Goal: Find specific fact: Find specific page/section

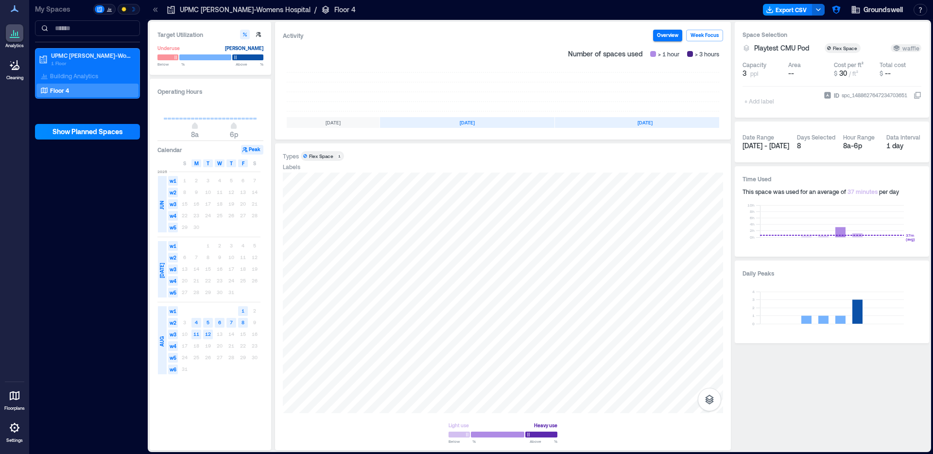
scroll to position [0, 92]
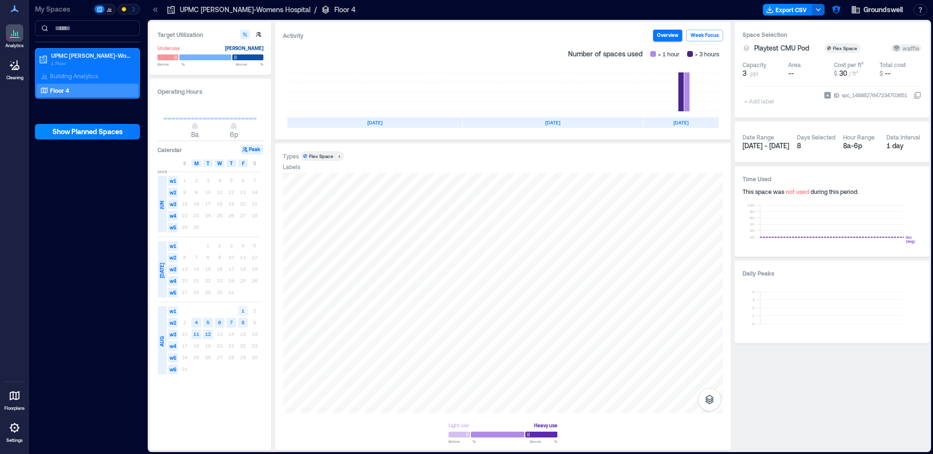
click at [244, 310] on rect at bounding box center [243, 311] width 10 height 10
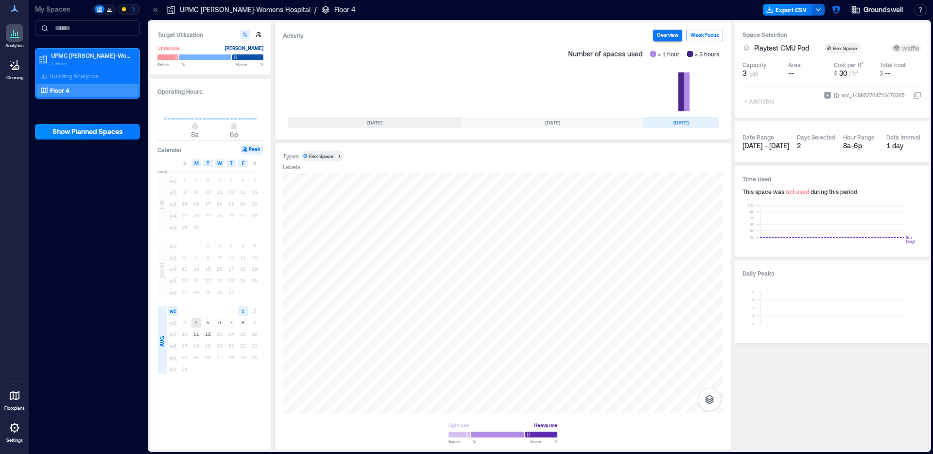
click at [198, 324] on rect at bounding box center [196, 323] width 10 height 10
click at [199, 334] on text "11" at bounding box center [196, 334] width 6 height 6
click at [448, 313] on div at bounding box center [503, 292] width 440 height 240
click at [199, 333] on text "11" at bounding box center [196, 334] width 6 height 6
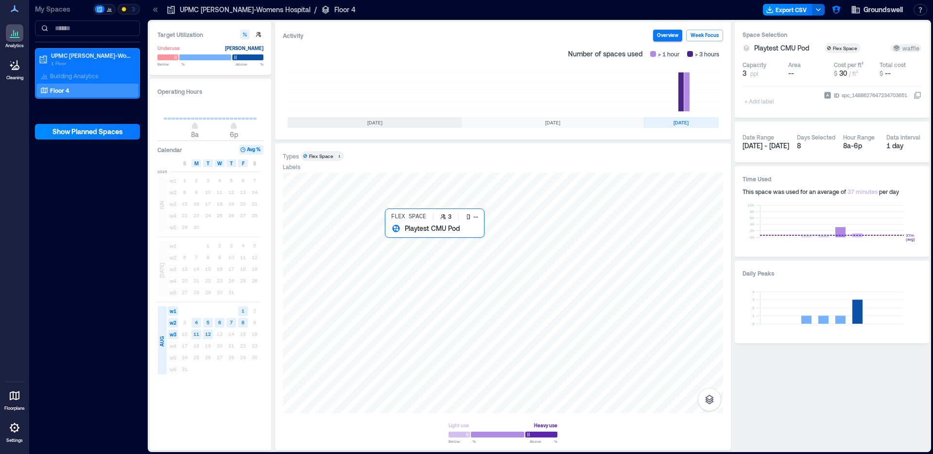
click at [478, 305] on div at bounding box center [503, 292] width 440 height 240
click at [845, 7] on div "Groundswell Resources API Documentation Help Center Contact Talk to our Founder…" at bounding box center [879, 10] width 102 height 16
click at [837, 11] on icon "button" at bounding box center [836, 10] width 8 height 8
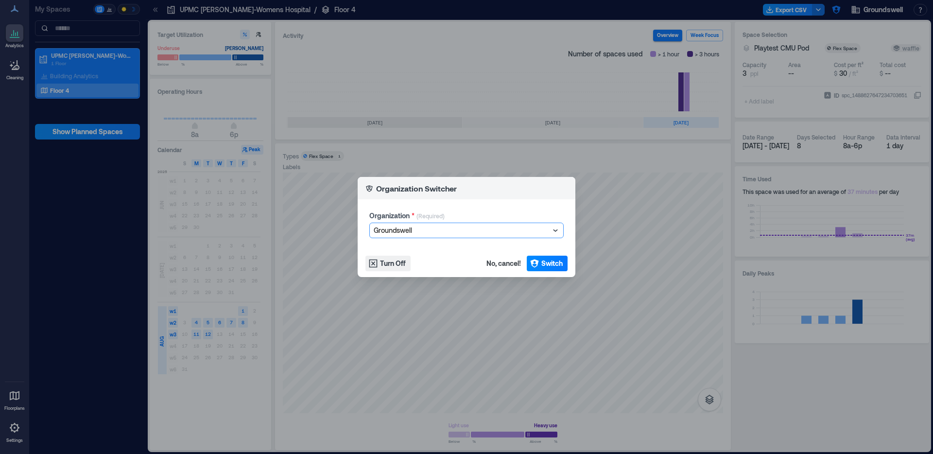
click at [422, 227] on div at bounding box center [462, 230] width 176 height 12
type input "********"
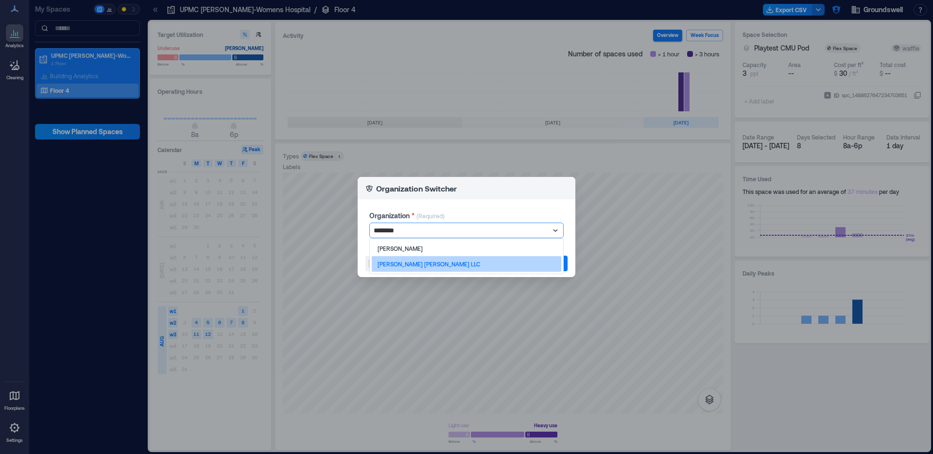
click at [416, 265] on p "[PERSON_NAME] [PERSON_NAME] LLC" at bounding box center [428, 264] width 102 height 8
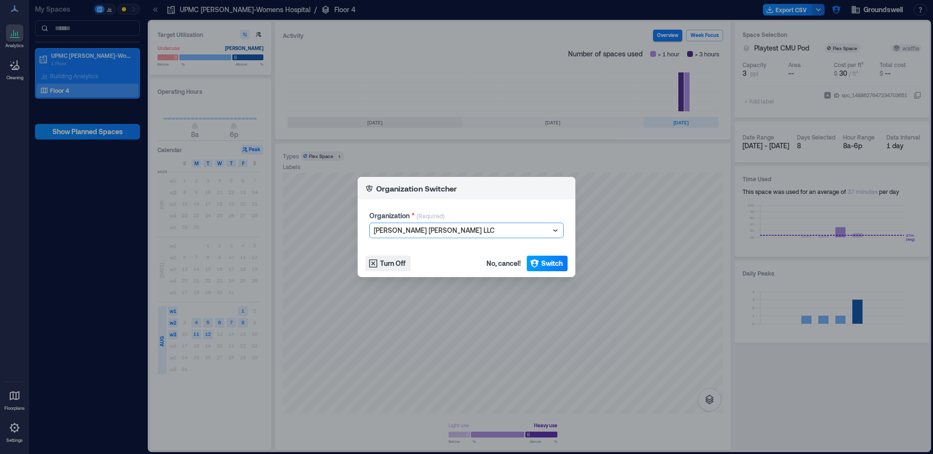
click at [561, 261] on span "Switch" at bounding box center [551, 263] width 21 height 10
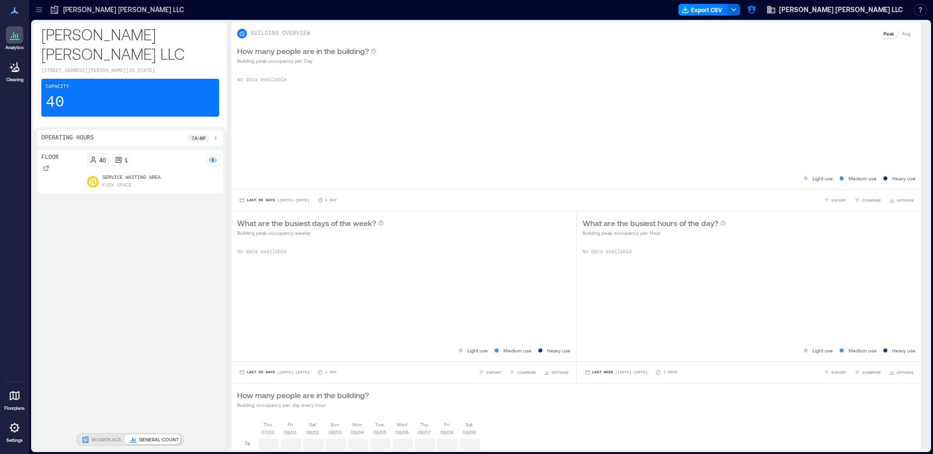
click at [40, 14] on icon at bounding box center [39, 10] width 10 height 10
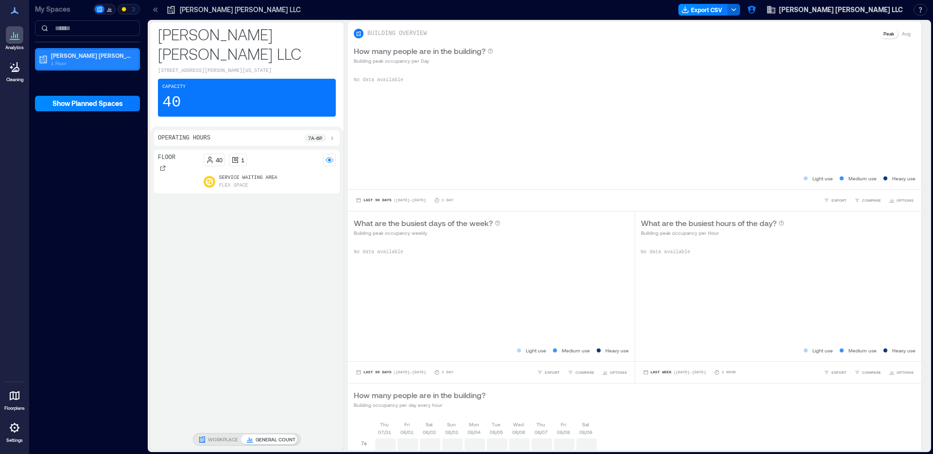
click at [85, 58] on p "[PERSON_NAME] [PERSON_NAME] LLC" at bounding box center [92, 55] width 82 height 8
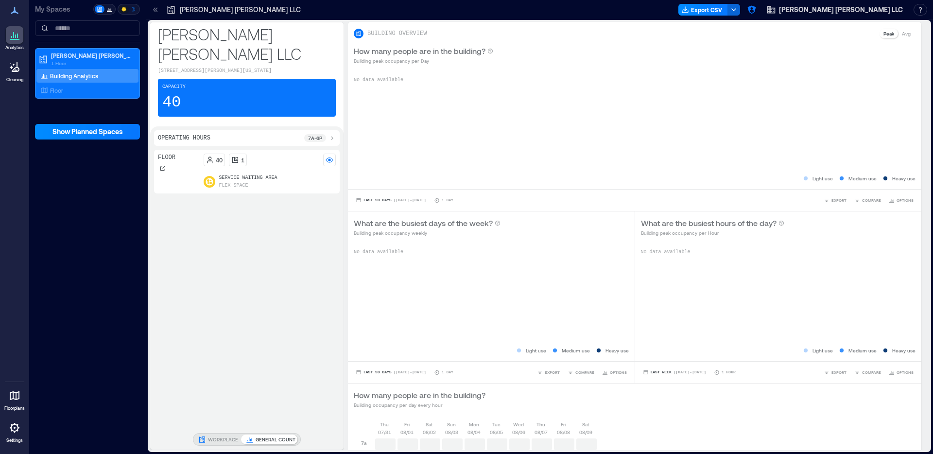
click at [81, 70] on div "Building Analytics" at bounding box center [87, 76] width 102 height 14
click at [83, 91] on div "Floor" at bounding box center [85, 90] width 94 height 10
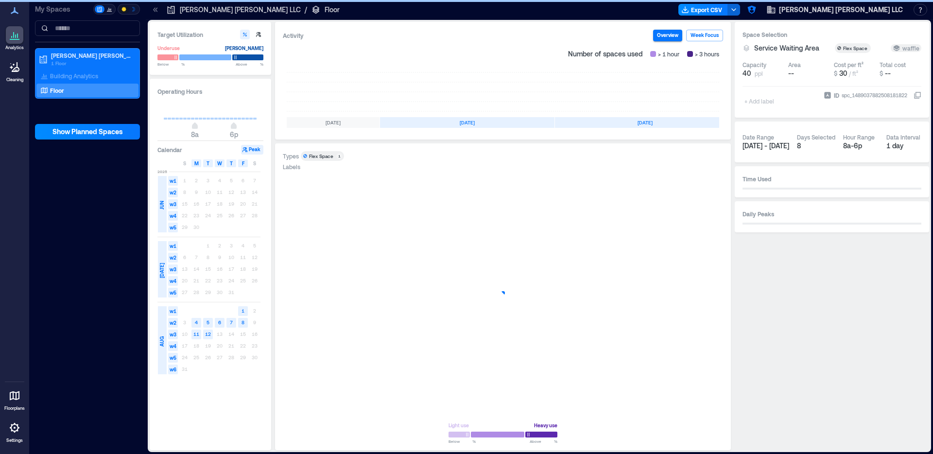
scroll to position [0, 92]
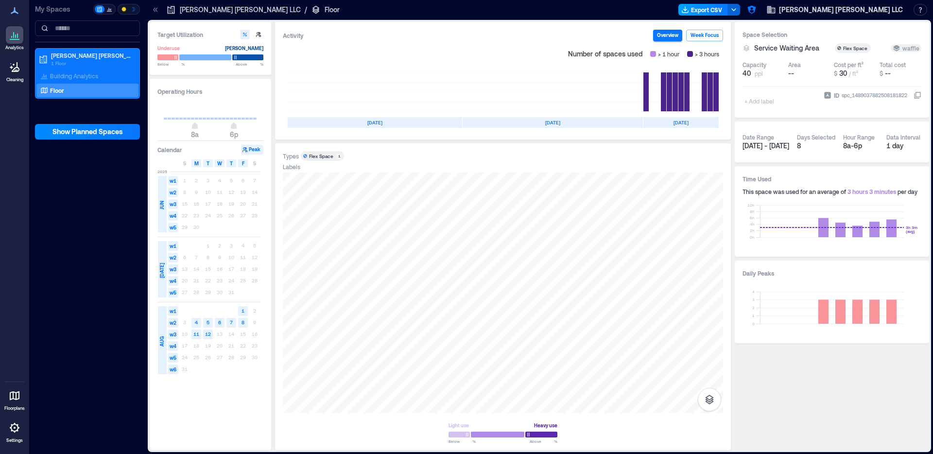
click at [728, 13] on button "Export CSV" at bounding box center [703, 10] width 50 height 12
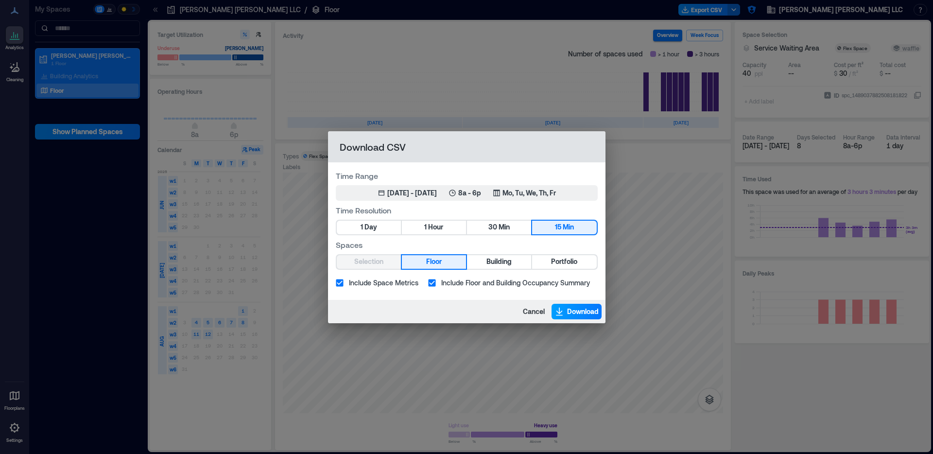
click at [586, 312] on span "Download" at bounding box center [583, 312] width 32 height 10
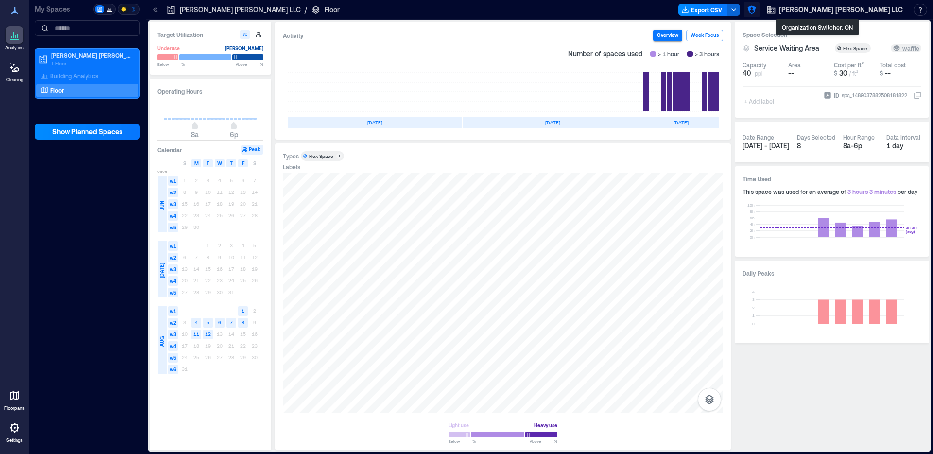
click at [755, 7] on icon "button" at bounding box center [751, 10] width 8 height 8
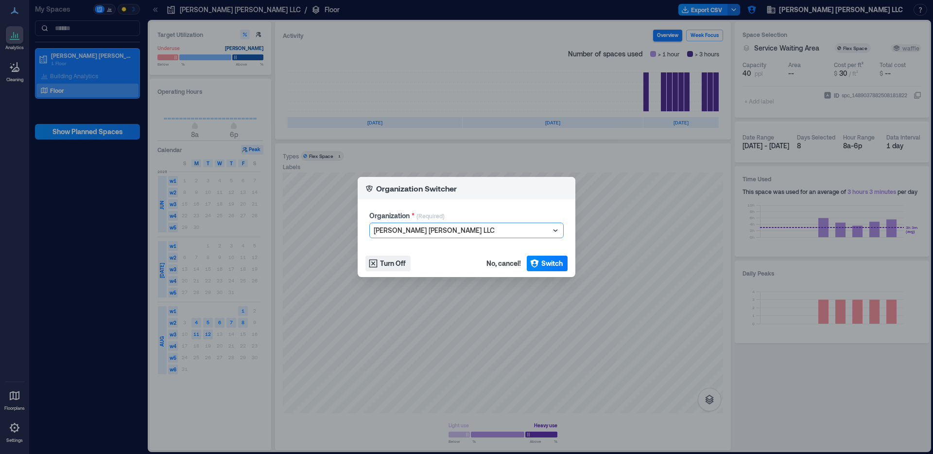
click at [461, 231] on div at bounding box center [462, 230] width 176 height 12
type input "*****"
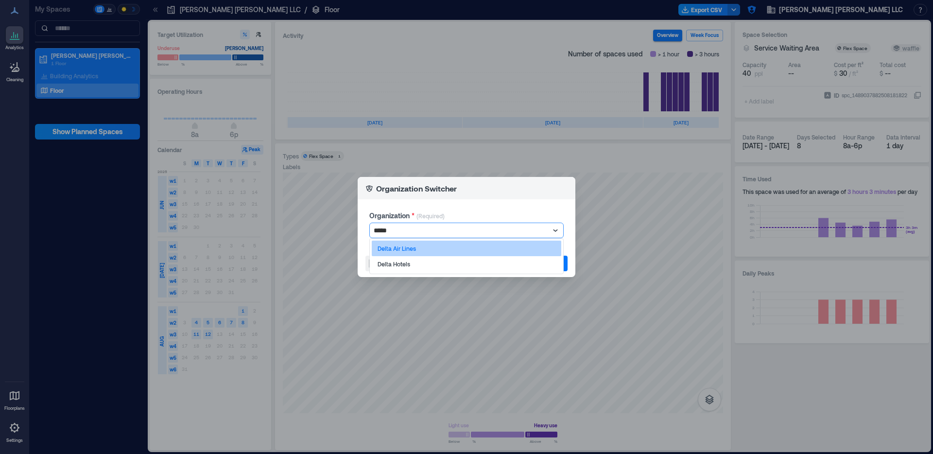
click at [488, 243] on div "Delta Air Lines" at bounding box center [466, 248] width 189 height 16
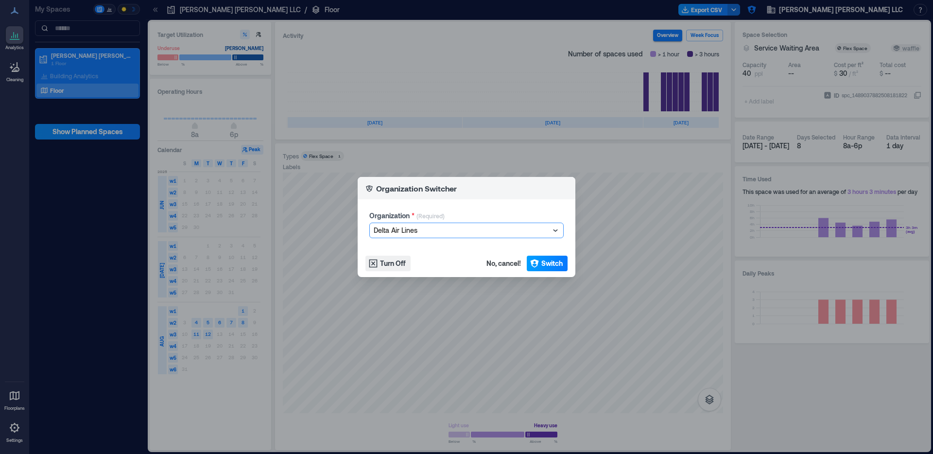
click at [548, 267] on span "Switch" at bounding box center [551, 263] width 21 height 10
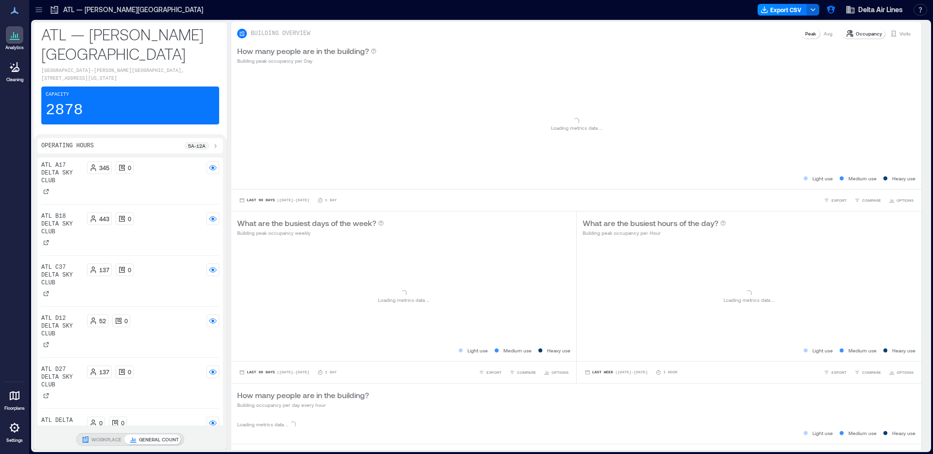
click at [39, 11] on icon at bounding box center [39, 10] width 10 height 10
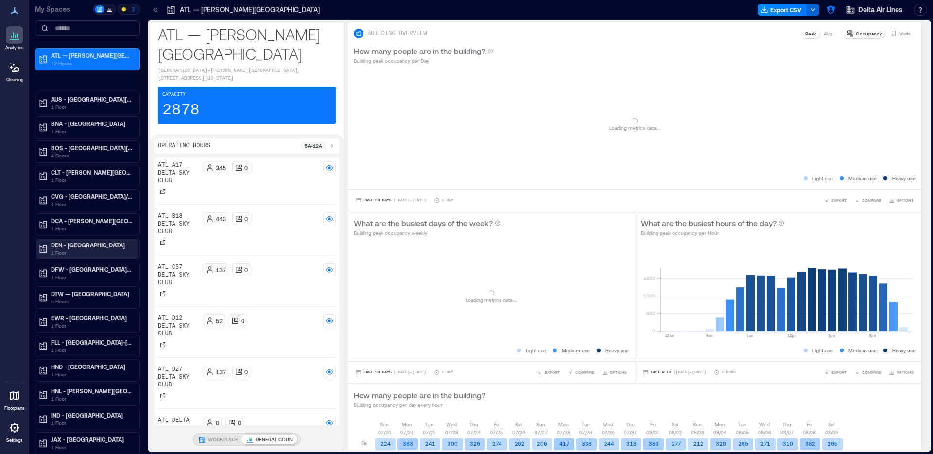
click at [76, 252] on p "1 Floor" at bounding box center [92, 253] width 82 height 8
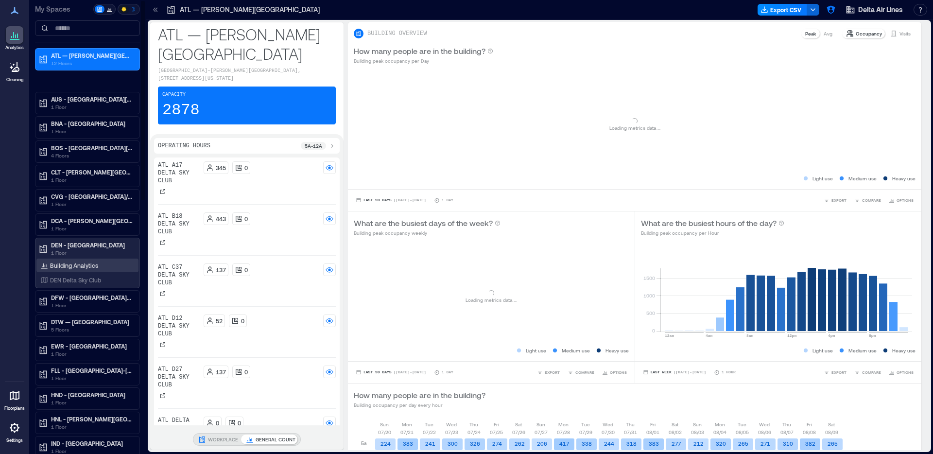
click at [82, 266] on p "Building Analytics" at bounding box center [74, 265] width 48 height 8
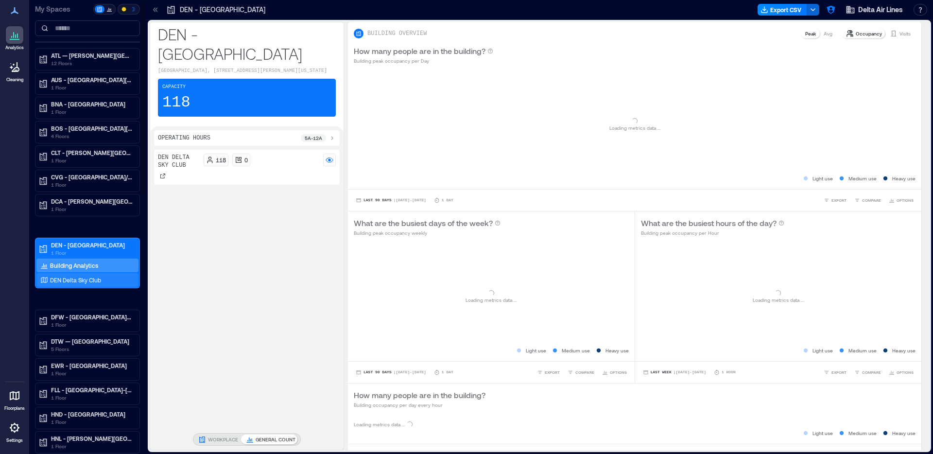
click at [83, 281] on p "DEN Delta Sky Club" at bounding box center [75, 280] width 51 height 8
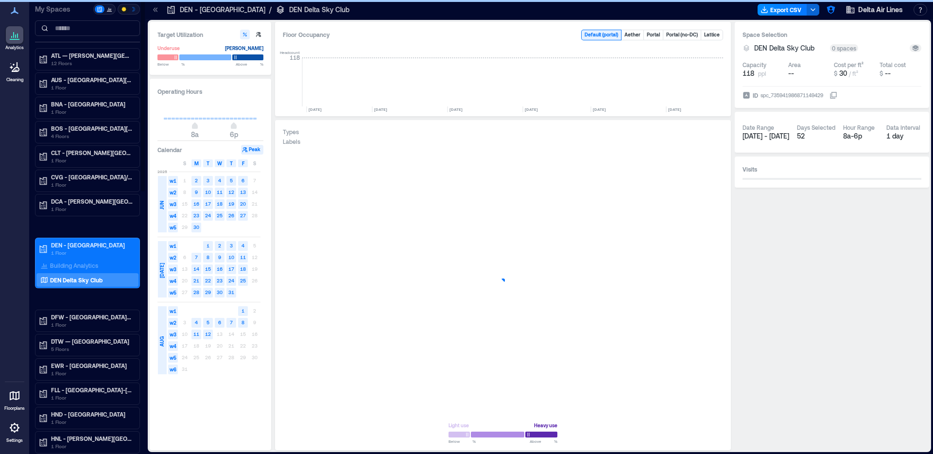
scroll to position [0, 3819]
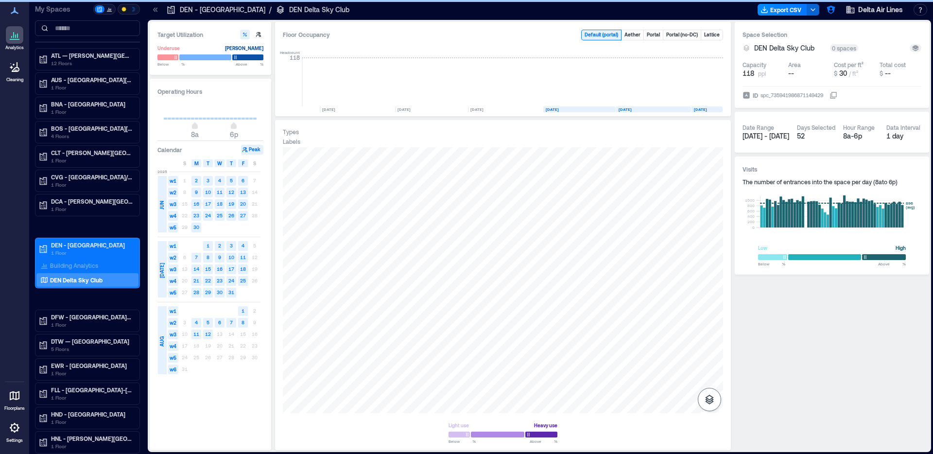
click at [707, 396] on icon "button" at bounding box center [709, 399] width 9 height 10
click at [709, 350] on icon "button" at bounding box center [709, 348] width 12 height 12
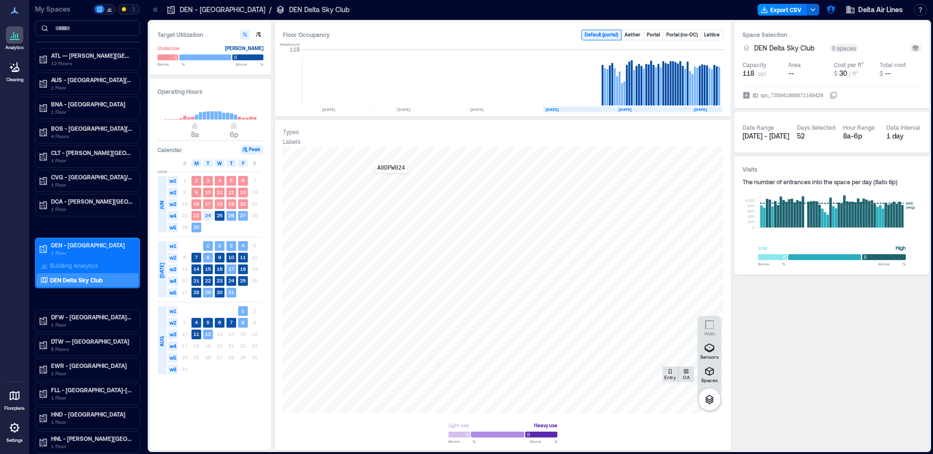
click at [391, 180] on div "A0DPW024" at bounding box center [503, 280] width 440 height 266
click at [546, 156] on span "Details" at bounding box center [548, 158] width 22 height 10
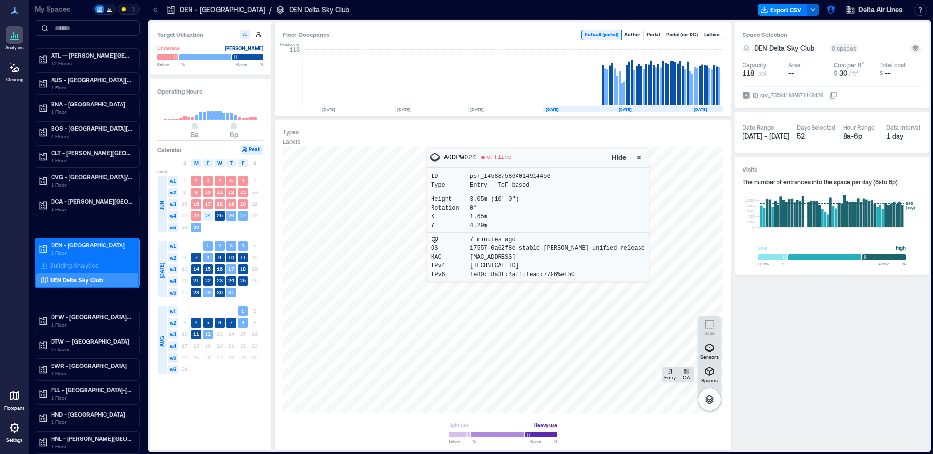
click at [455, 158] on p "A0DPW024" at bounding box center [460, 158] width 33 height 10
copy p "A0DPW024"
